Goal: Find specific page/section: Find specific page/section

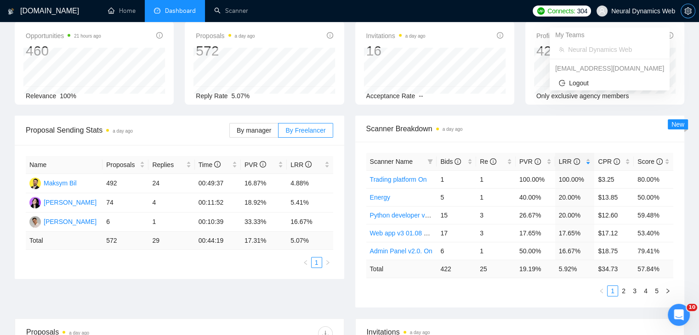
click at [685, 8] on icon "setting" at bounding box center [687, 10] width 7 height 7
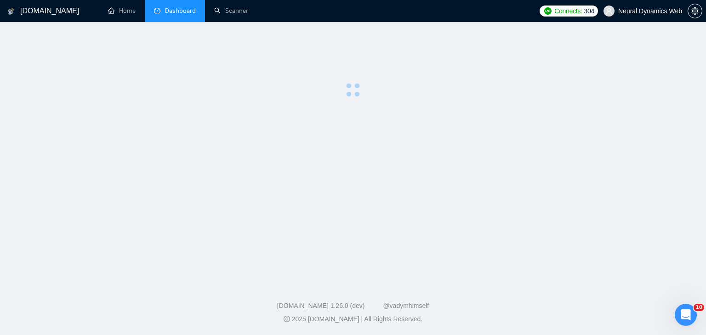
click at [196, 11] on link "Dashboard" at bounding box center [175, 11] width 42 height 8
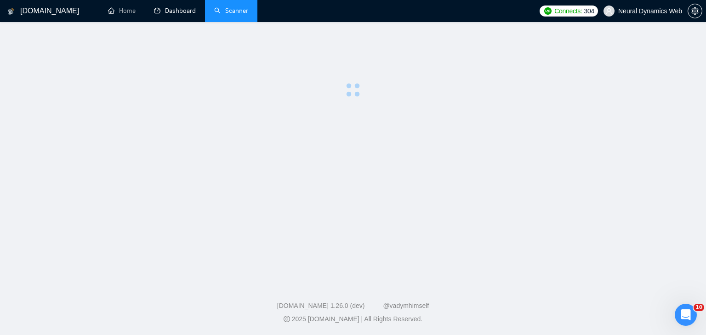
click at [214, 10] on link "Scanner" at bounding box center [231, 11] width 34 height 8
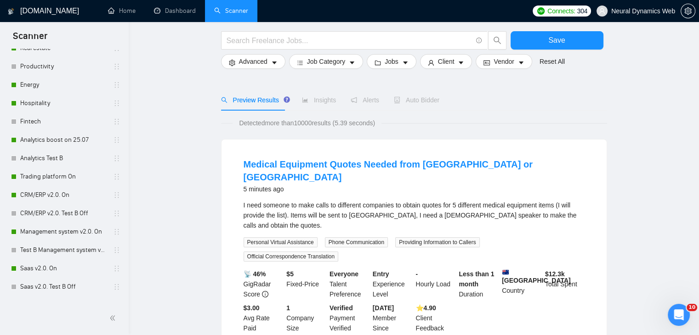
scroll to position [46, 0]
